Goal: Find specific page/section

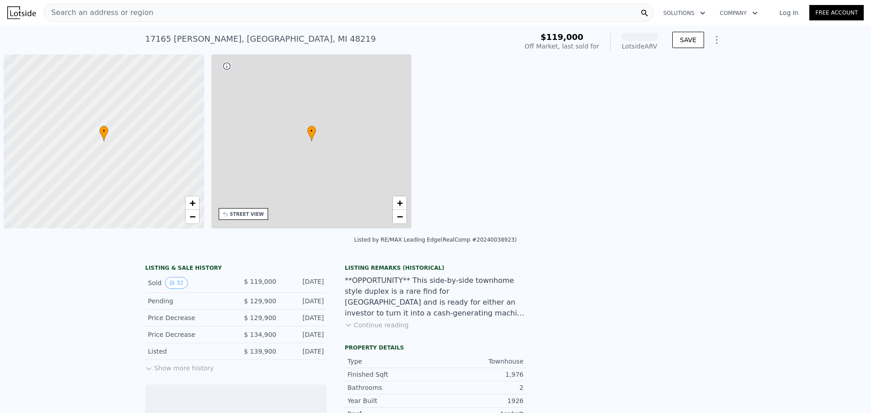
scroll to position [0, 4]
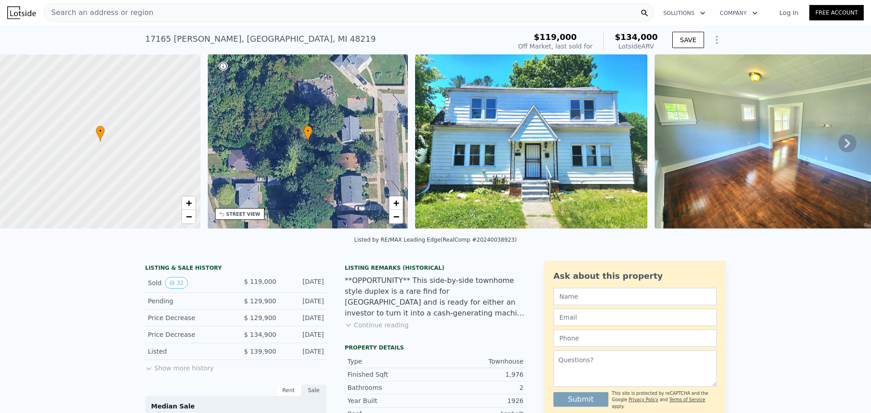
click at [149, 10] on div "Search an address or region" at bounding box center [349, 13] width 610 height 18
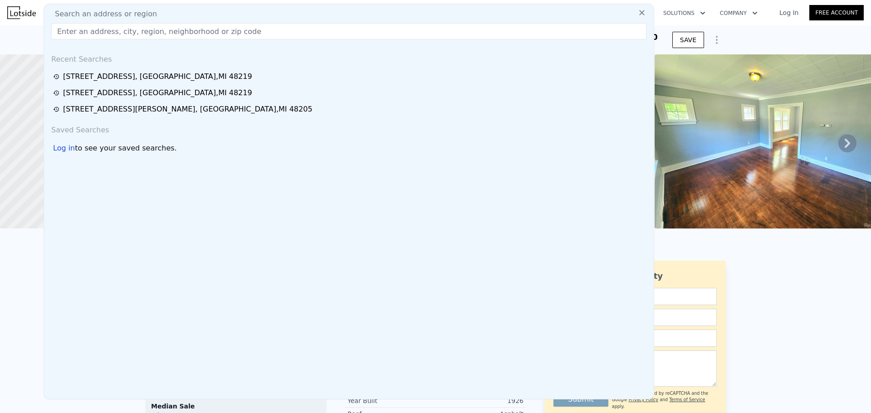
drag, startPoint x: 149, startPoint y: 10, endPoint x: 114, endPoint y: 32, distance: 41.0
click at [114, 32] on input "text" at bounding box center [348, 31] width 595 height 16
paste input "[STREET_ADDRESS]"
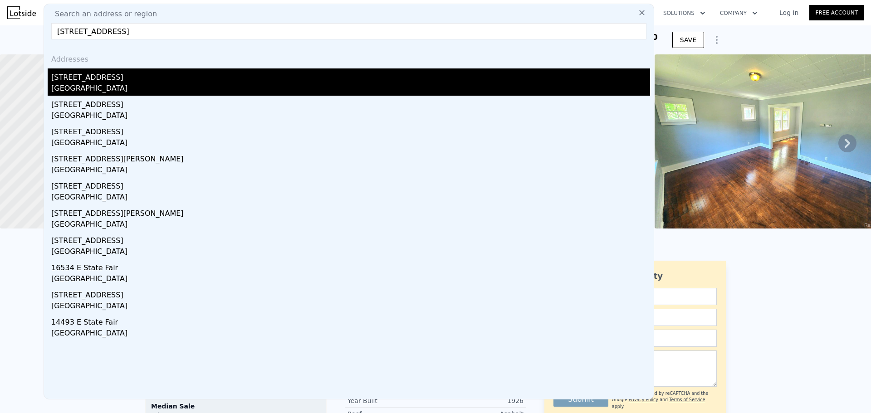
type input "[STREET_ADDRESS]"
click at [103, 78] on div "[STREET_ADDRESS]" at bounding box center [350, 75] width 599 height 15
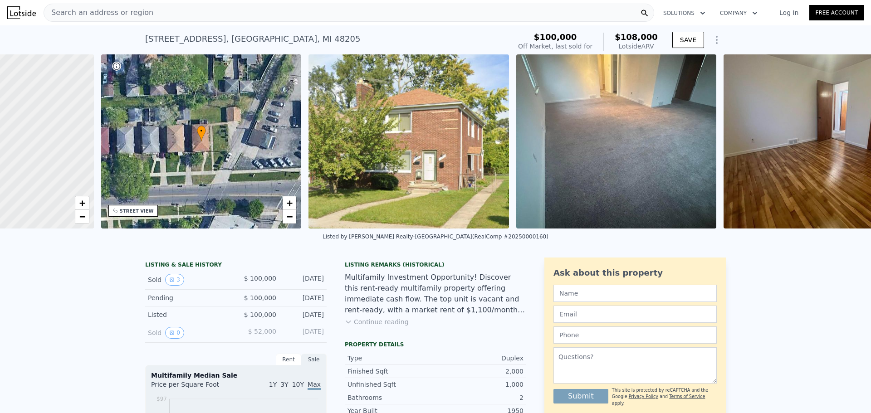
scroll to position [0, 174]
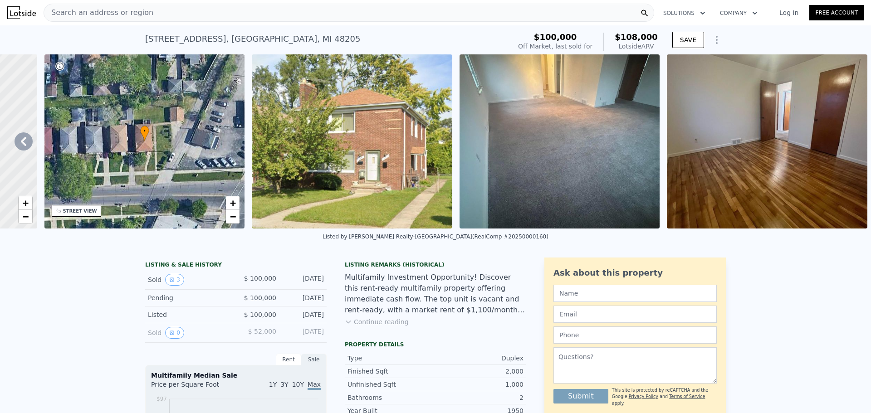
click at [383, 171] on img at bounding box center [352, 141] width 200 height 174
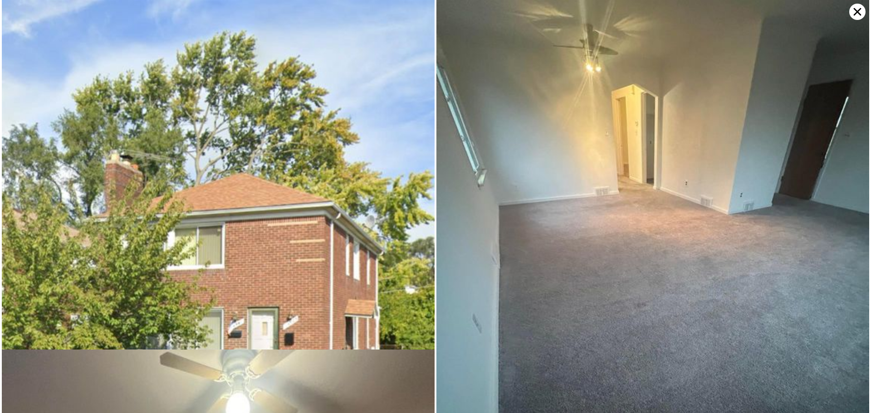
scroll to position [0, 0]
click at [859, 10] on icon at bounding box center [857, 12] width 8 height 8
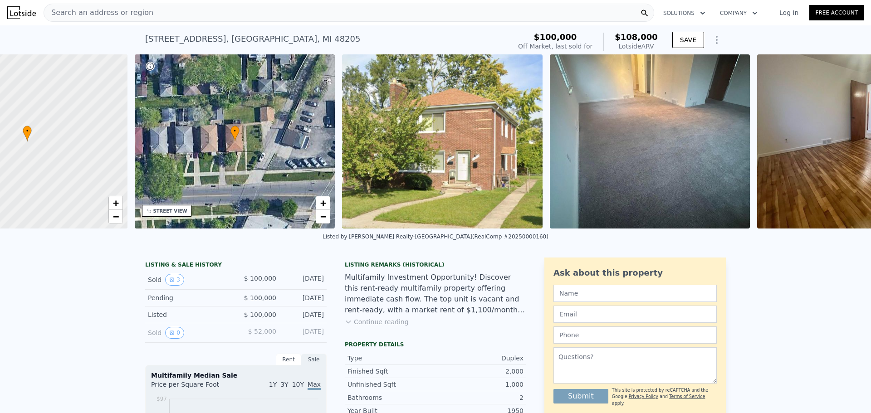
scroll to position [0, 174]
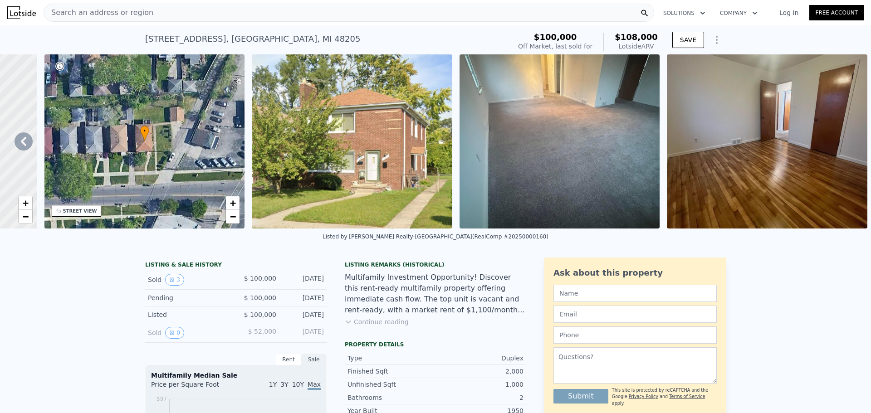
click at [556, 170] on img at bounding box center [559, 141] width 200 height 174
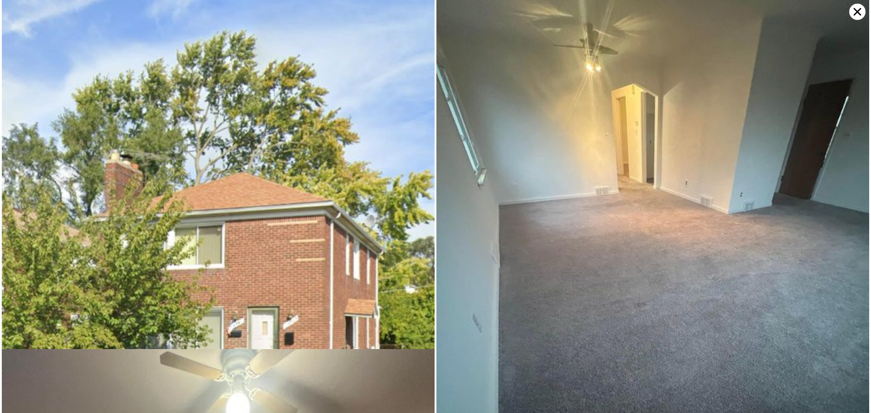
scroll to position [0, 0]
click at [852, 15] on icon at bounding box center [857, 12] width 16 height 16
